Goal: Find specific page/section: Find specific page/section

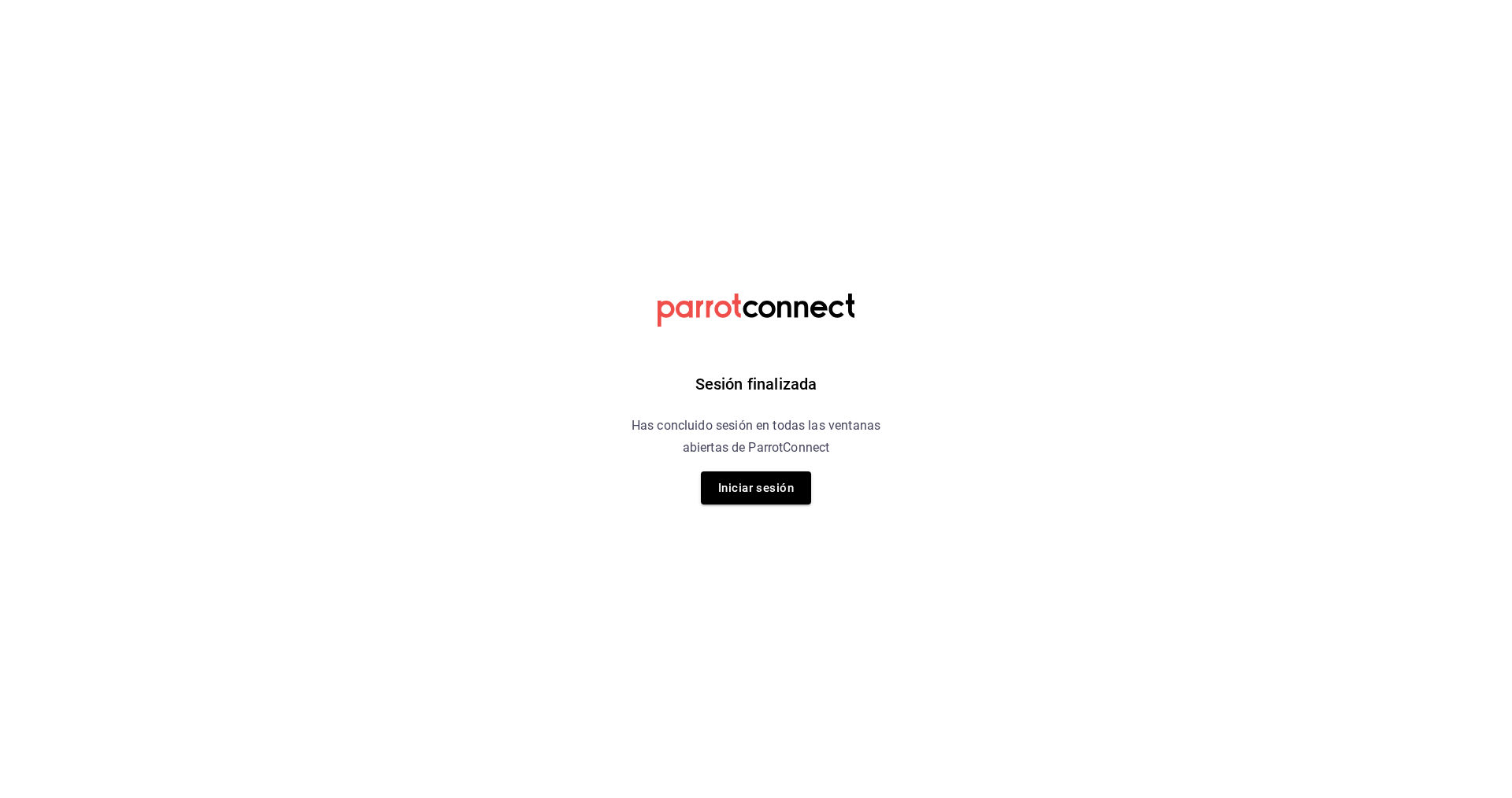
click at [745, 487] on button "Iniciar sesión" at bounding box center [756, 487] width 110 height 33
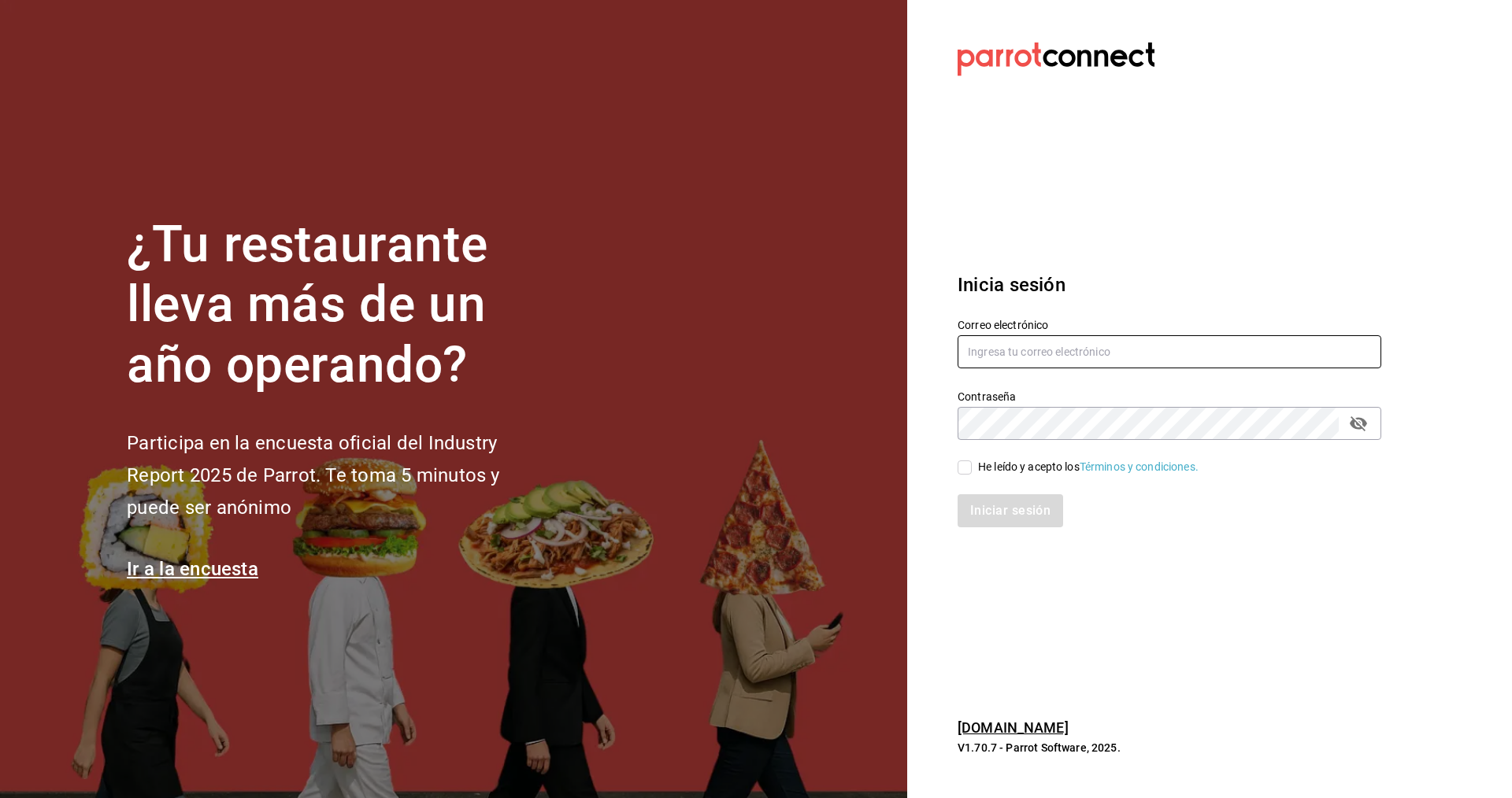
type input "[DOMAIN_NAME][EMAIL_ADDRESS][DOMAIN_NAME]"
click at [967, 464] on input "He leído y acepto los Términos y condiciones." at bounding box center [965, 468] width 14 height 14
checkbox input "true"
click at [1007, 514] on button "Iniciar sesión" at bounding box center [1011, 511] width 107 height 33
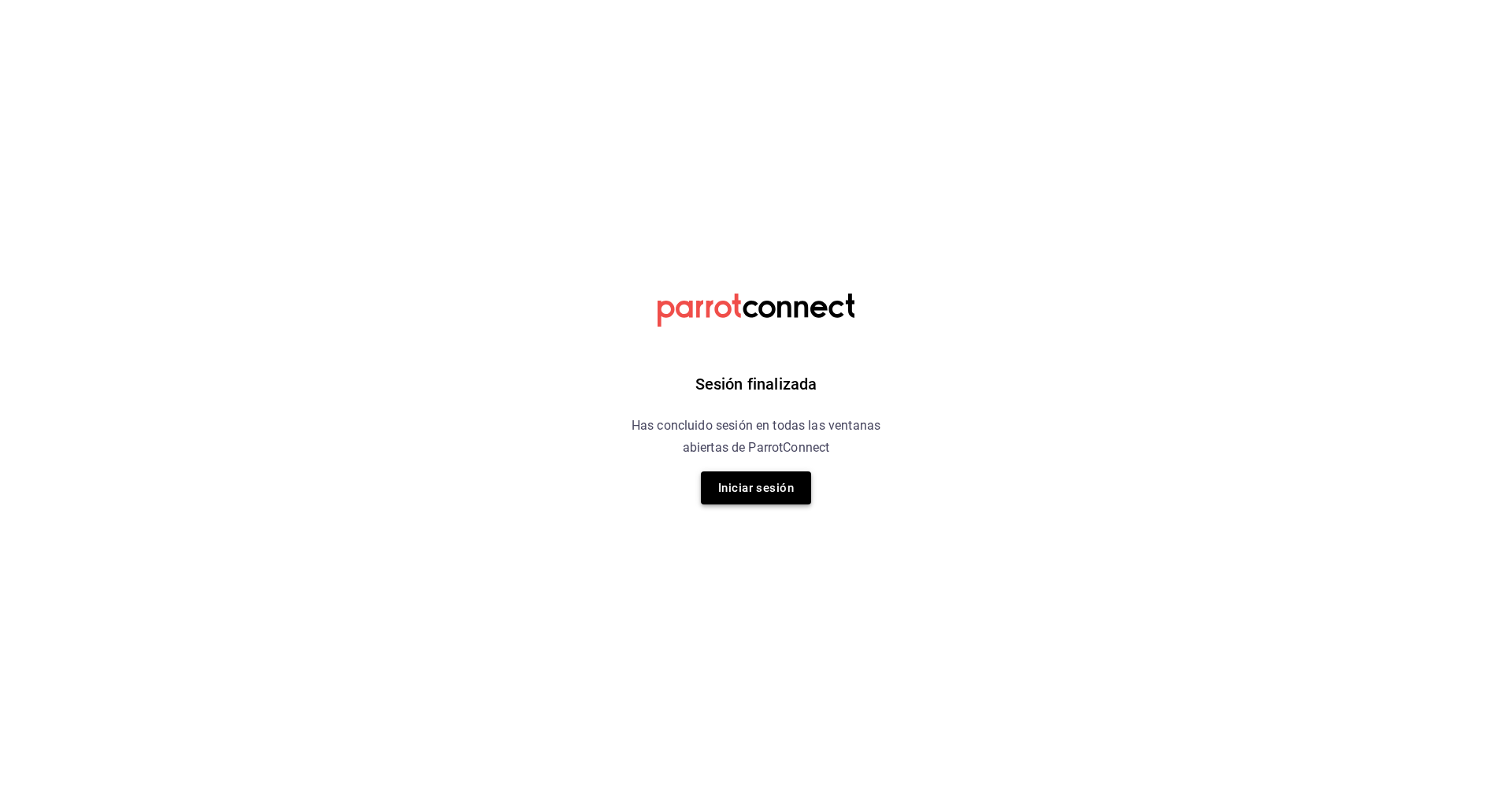
click at [753, 485] on button "Iniciar sesión" at bounding box center [756, 487] width 110 height 33
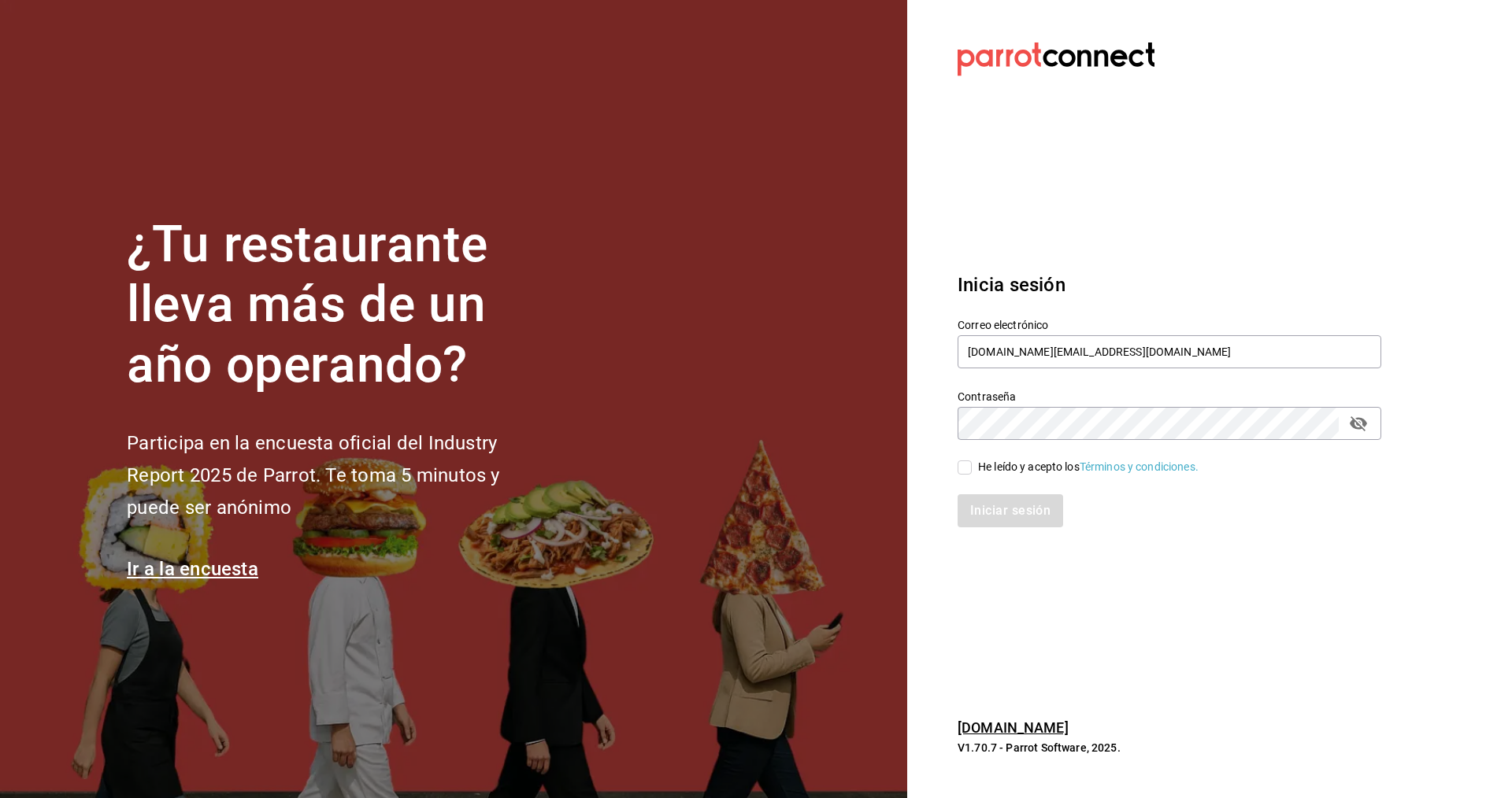
click at [968, 465] on input "He leído y acepto los Términos y condiciones." at bounding box center [965, 468] width 14 height 14
checkbox input "true"
click at [1004, 507] on button "Iniciar sesión" at bounding box center [1011, 511] width 107 height 33
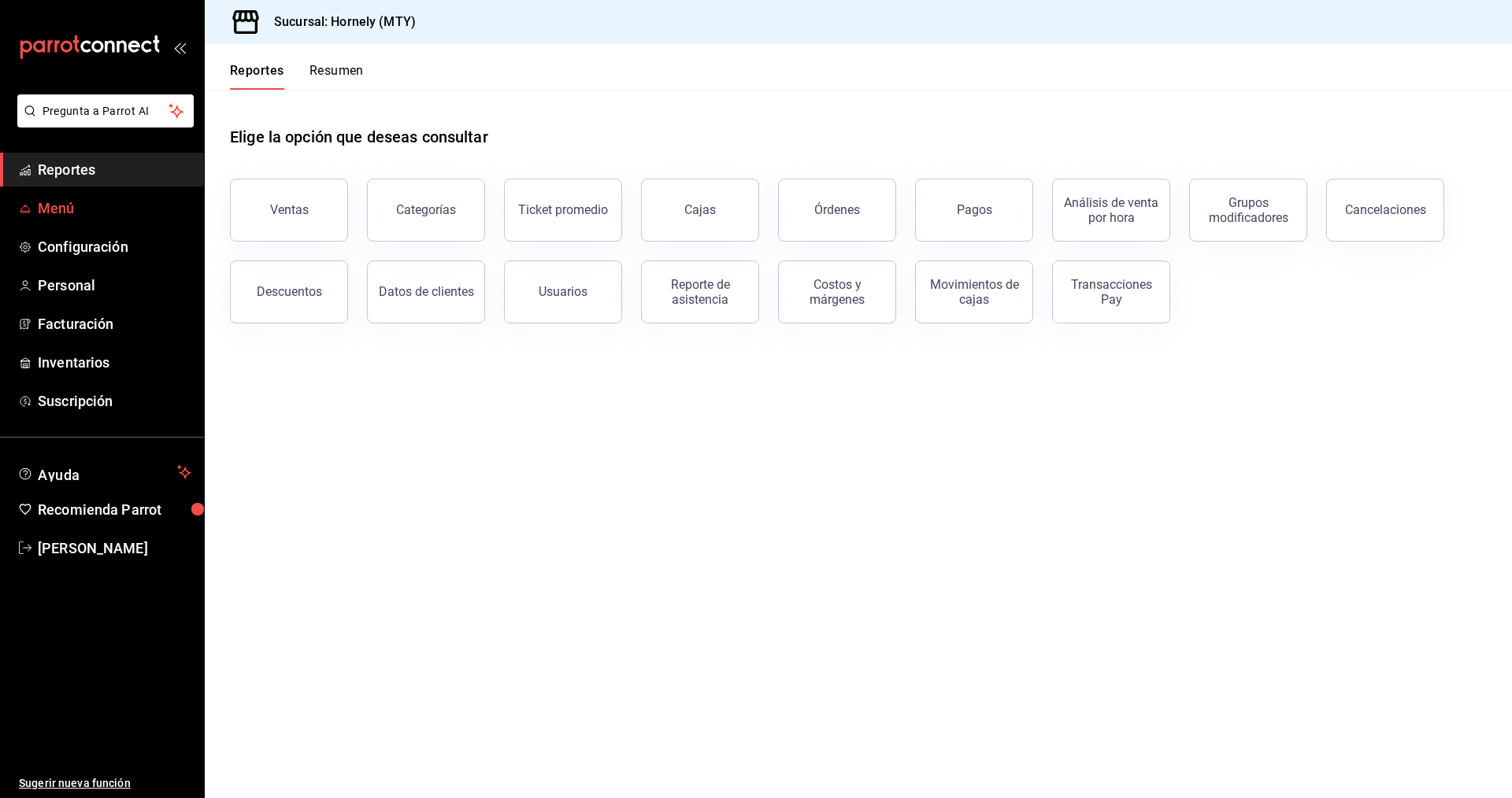
click at [51, 206] on span "Menú" at bounding box center [114, 208] width 154 height 22
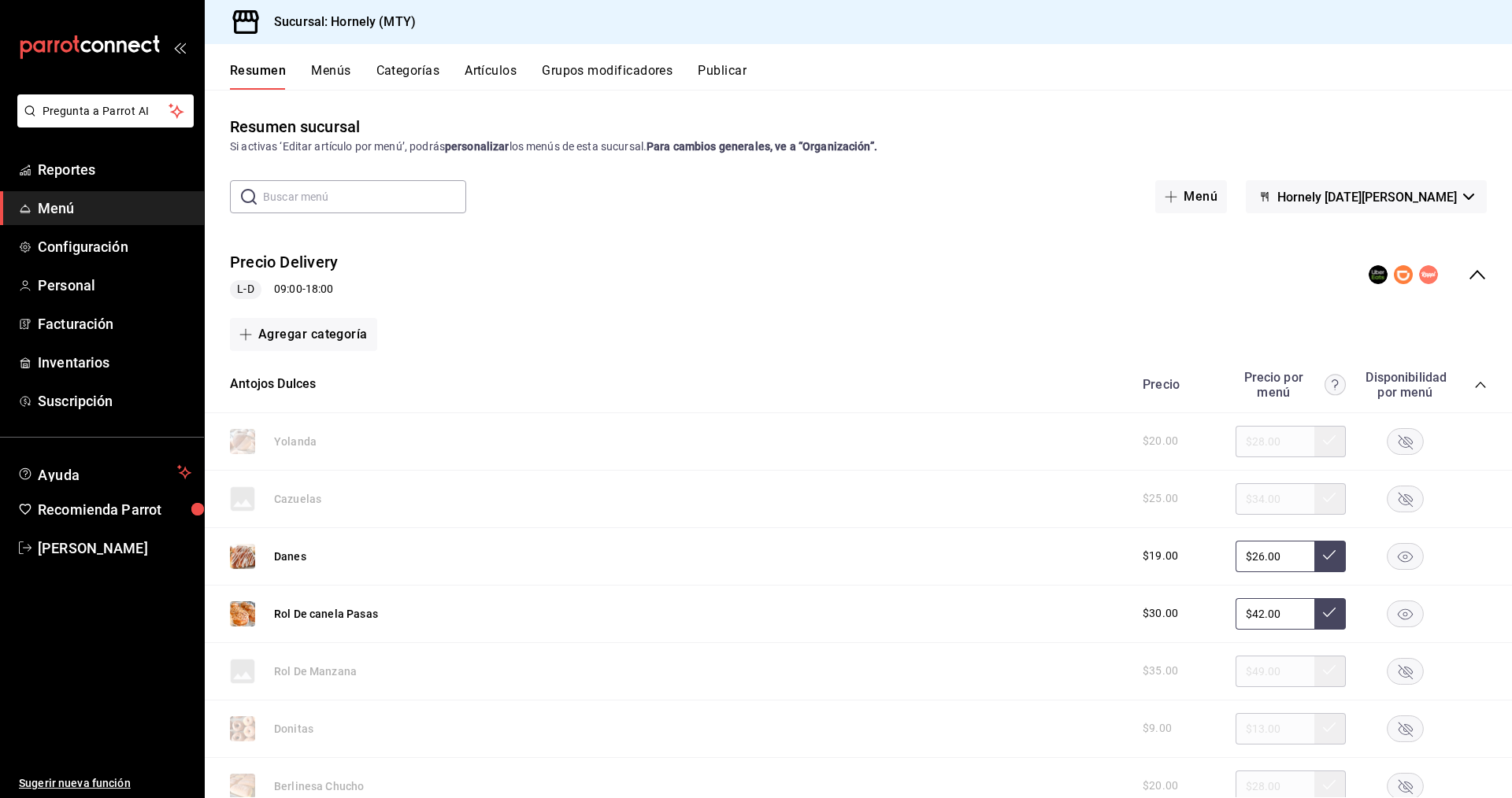
click at [488, 66] on button "Artículos" at bounding box center [491, 76] width 52 height 27
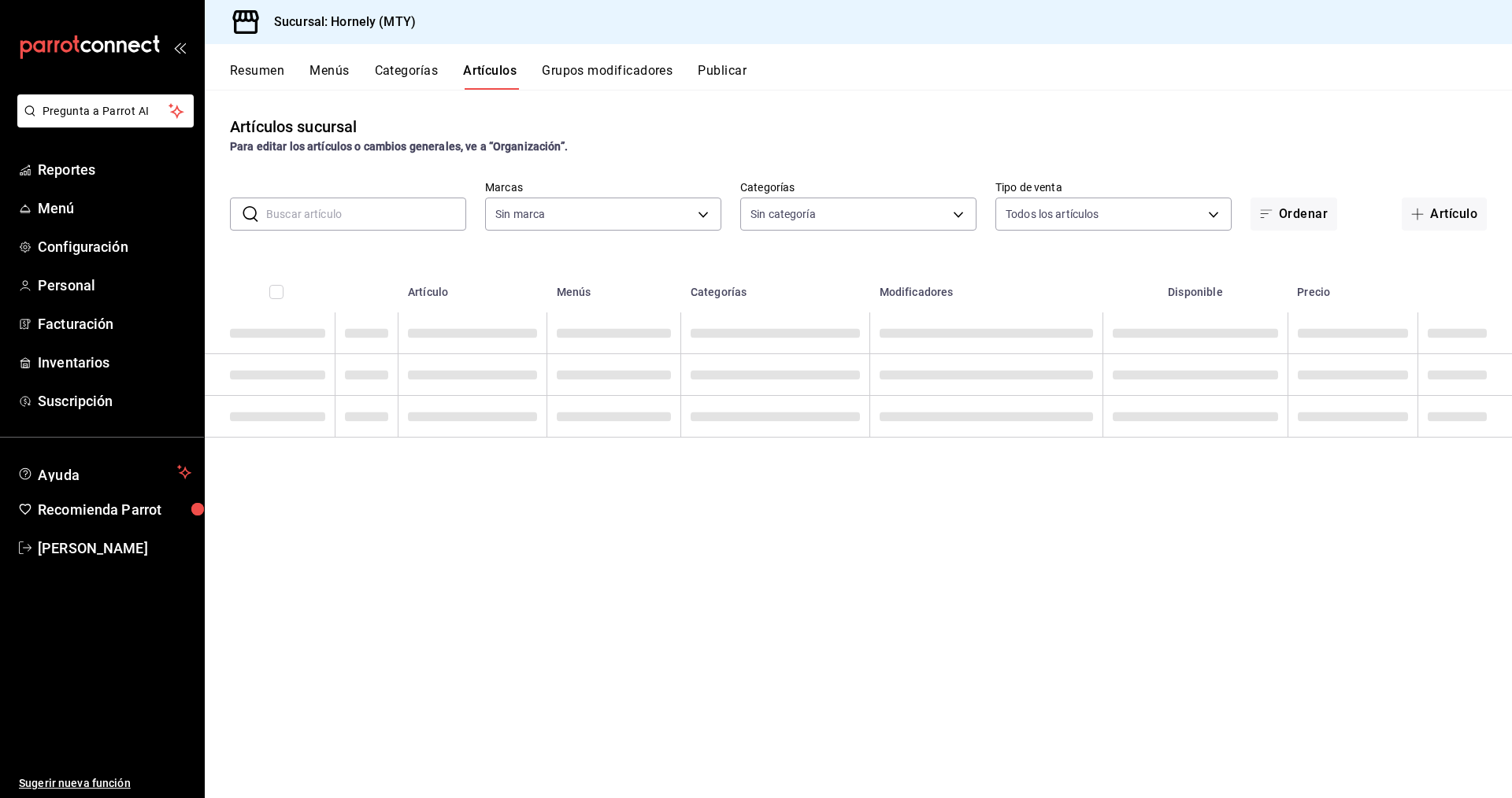
type input "f940d65f-f315-40ad-96cd-36aca2dc56c6"
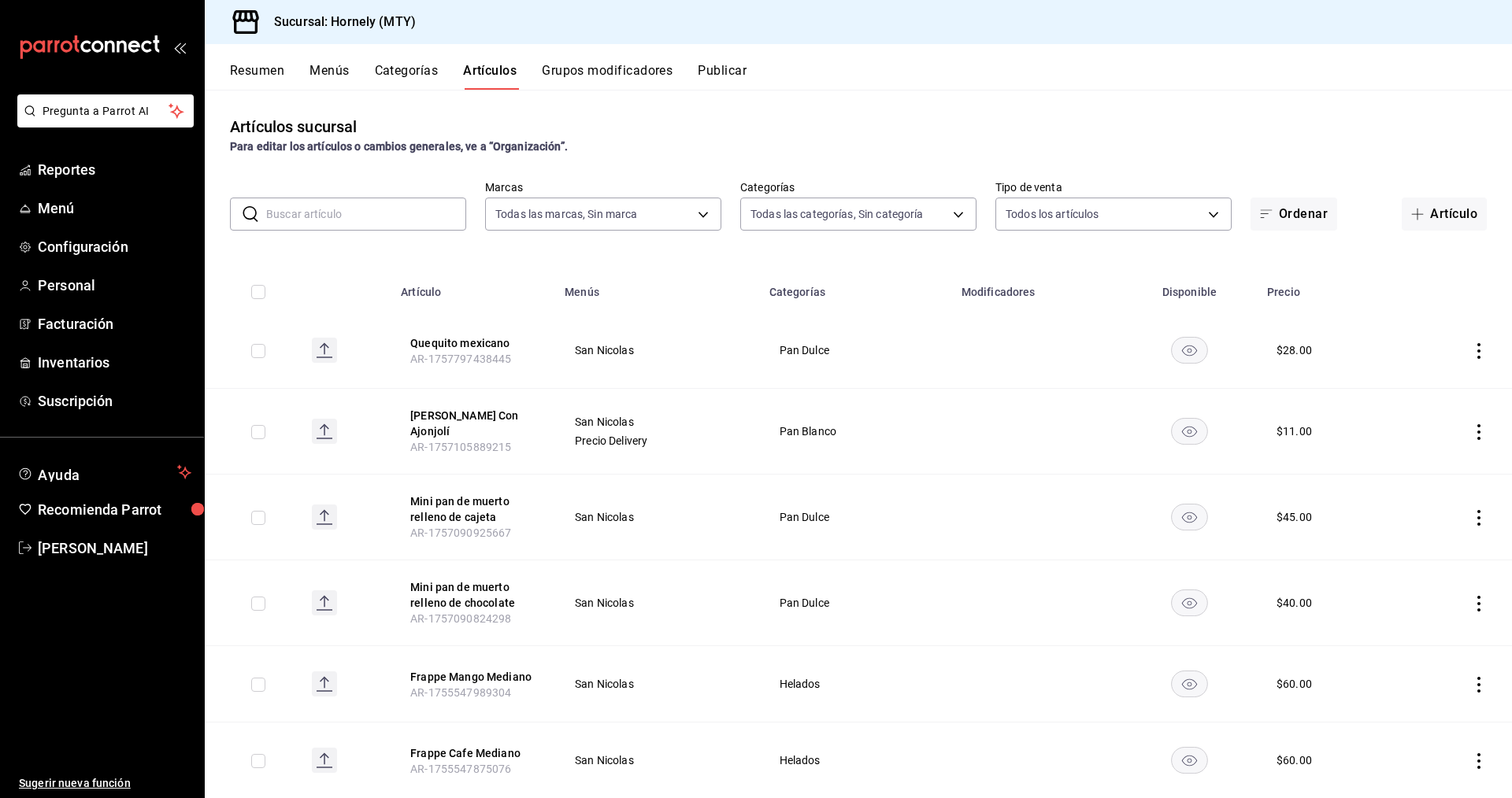
type input "46905878-440e-4c5f-8a3a-fd71bb82160d,0fe66449-3f97-4436-9a36-daf85159eddd,a5f6b…"
drag, startPoint x: 278, startPoint y: 215, endPoint x: 315, endPoint y: 232, distance: 40.7
click at [278, 215] on input "text" at bounding box center [365, 214] width 200 height 31
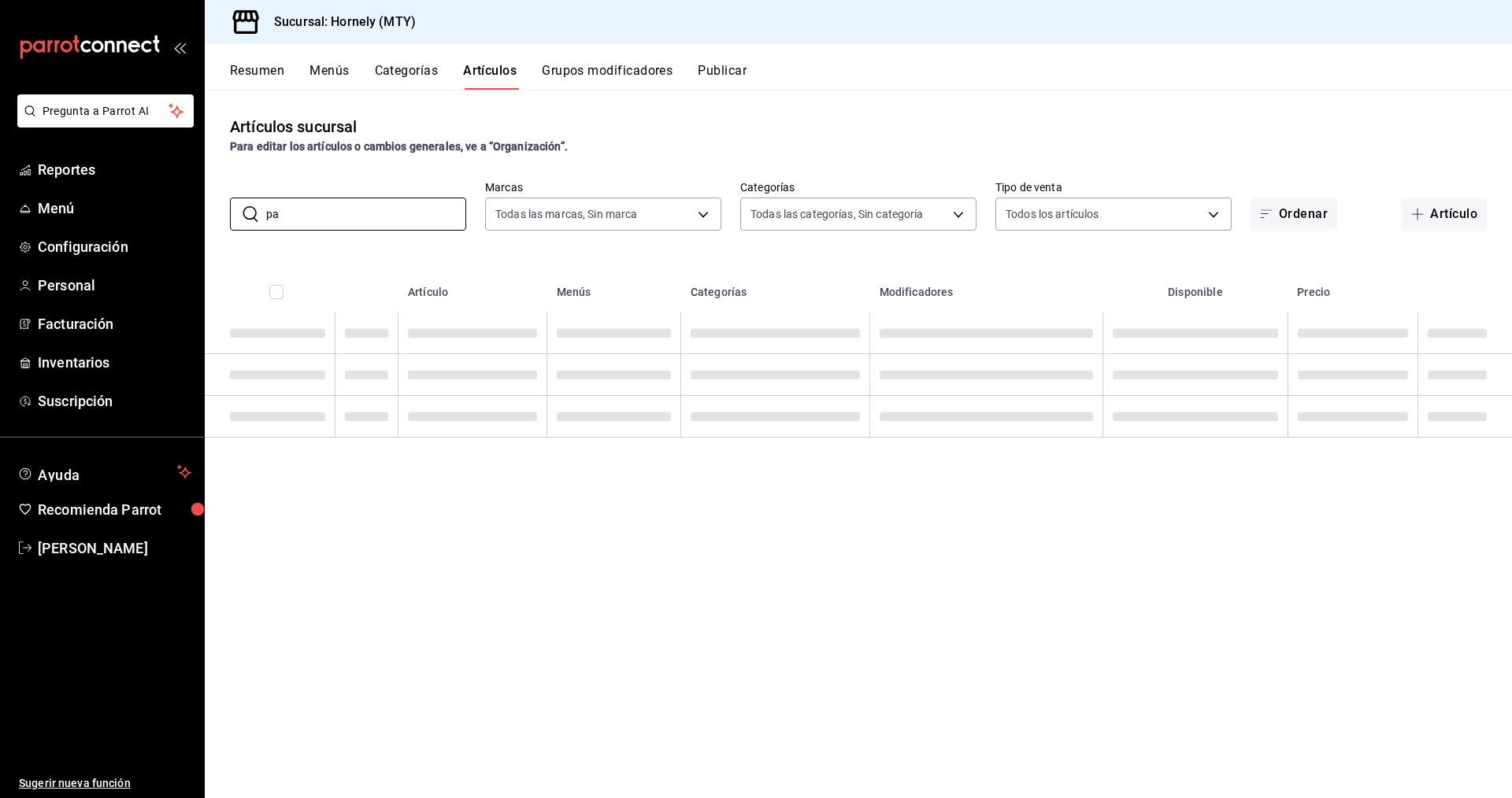
type input "p"
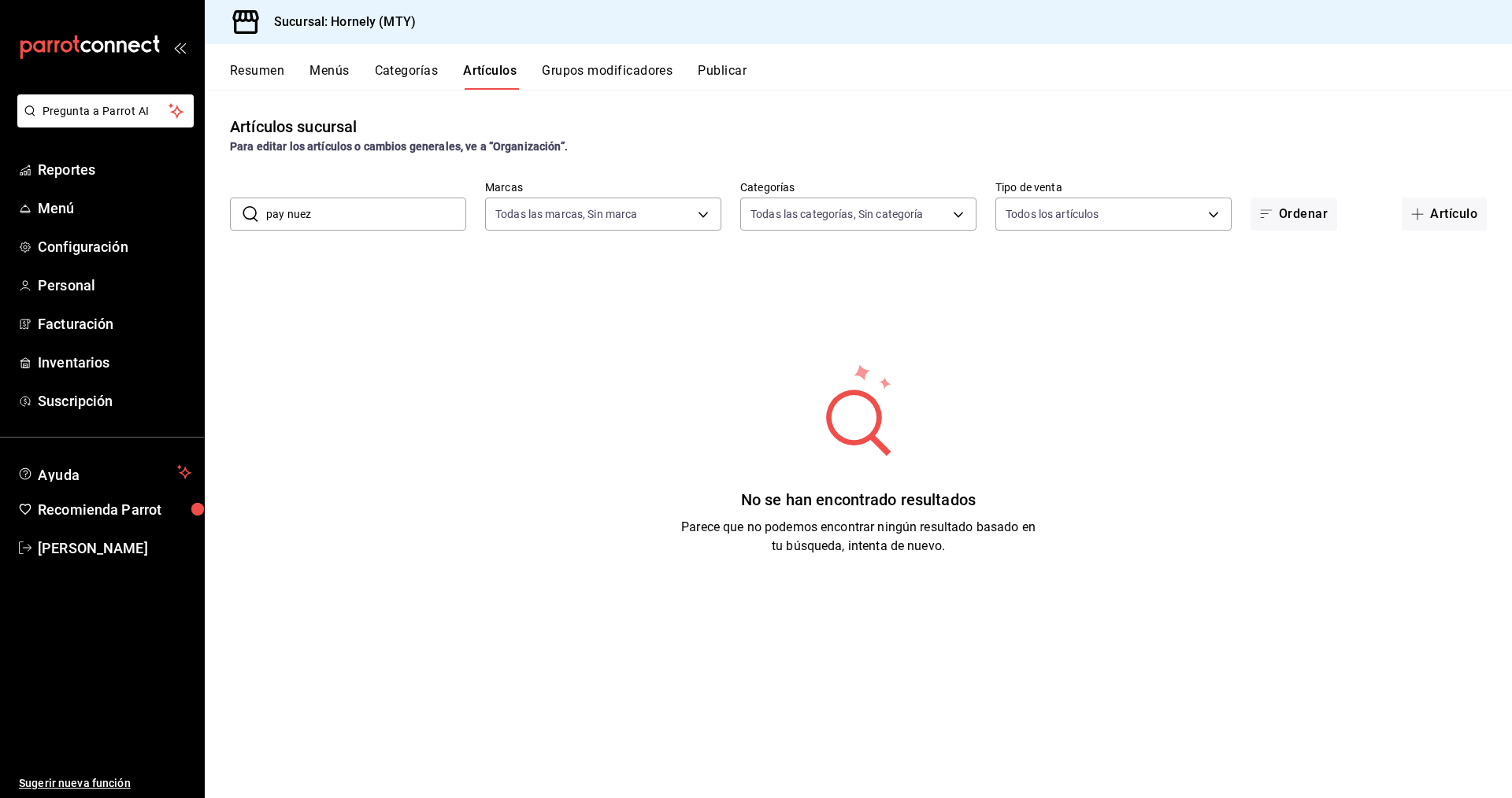
click at [286, 213] on input "pay nuez" at bounding box center [365, 214] width 200 height 31
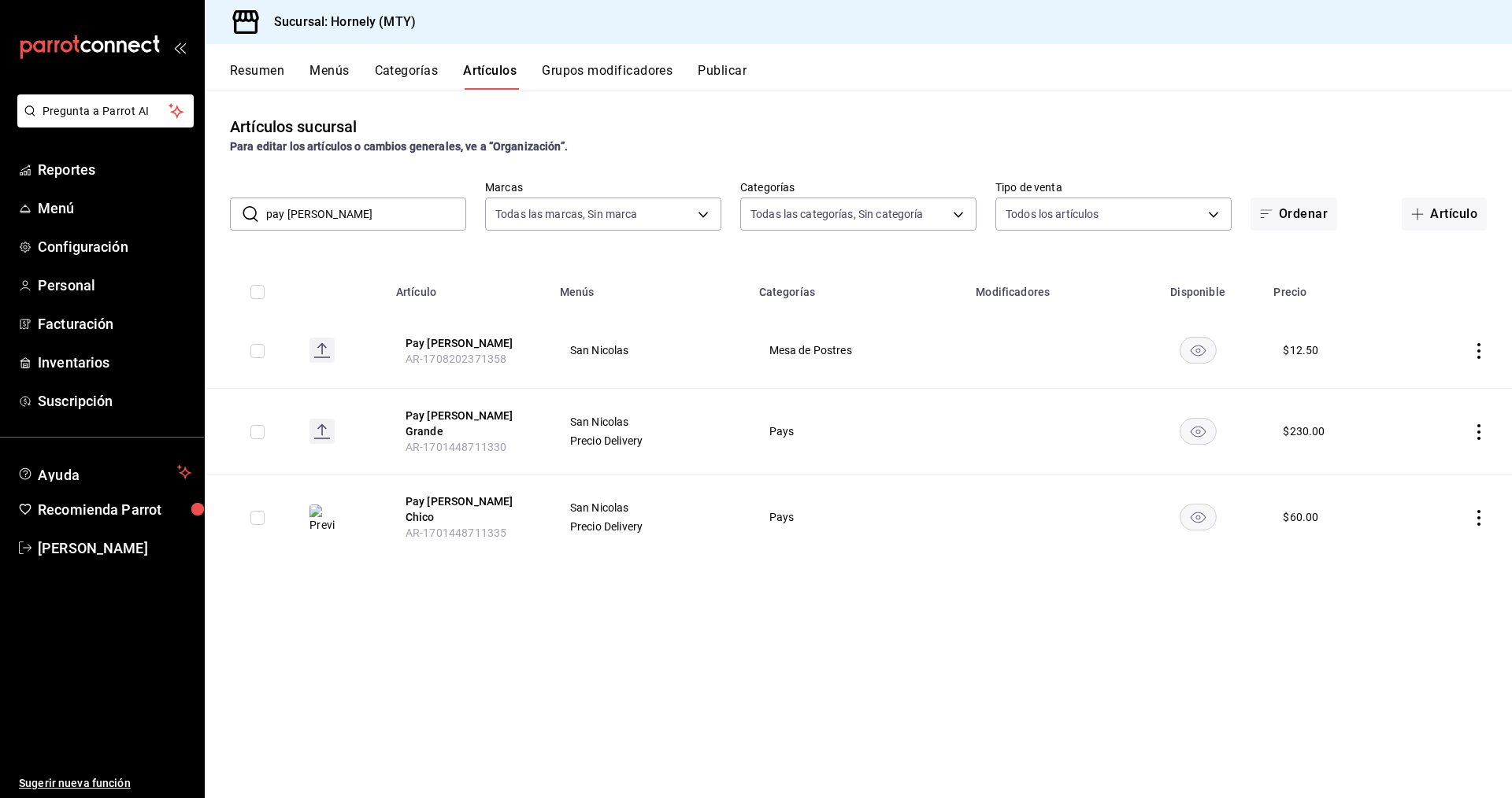
click at [365, 215] on input "pay de nuez" at bounding box center [365, 214] width 200 height 31
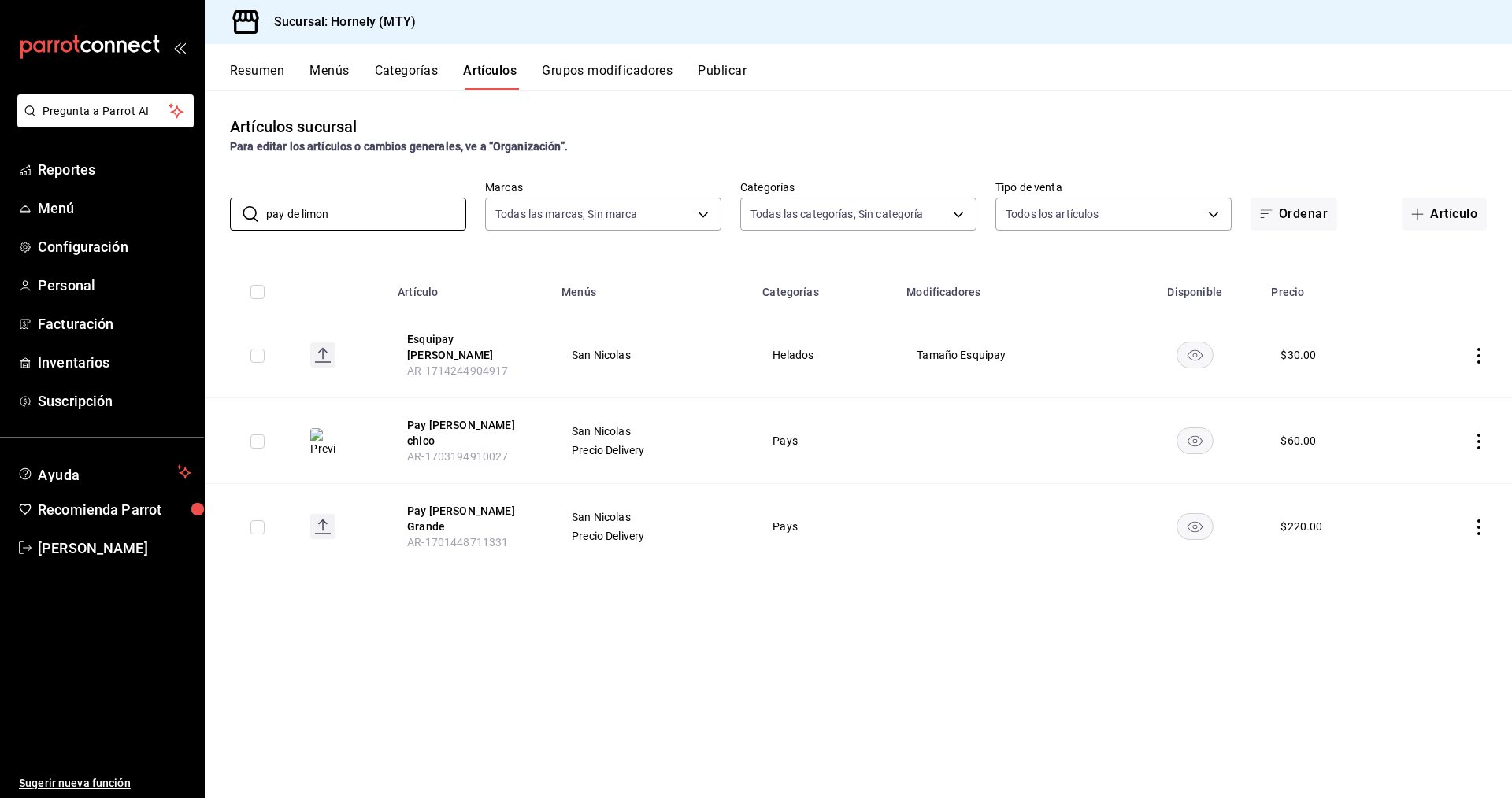
type input "pay de limon"
